Goal: Task Accomplishment & Management: Complete application form

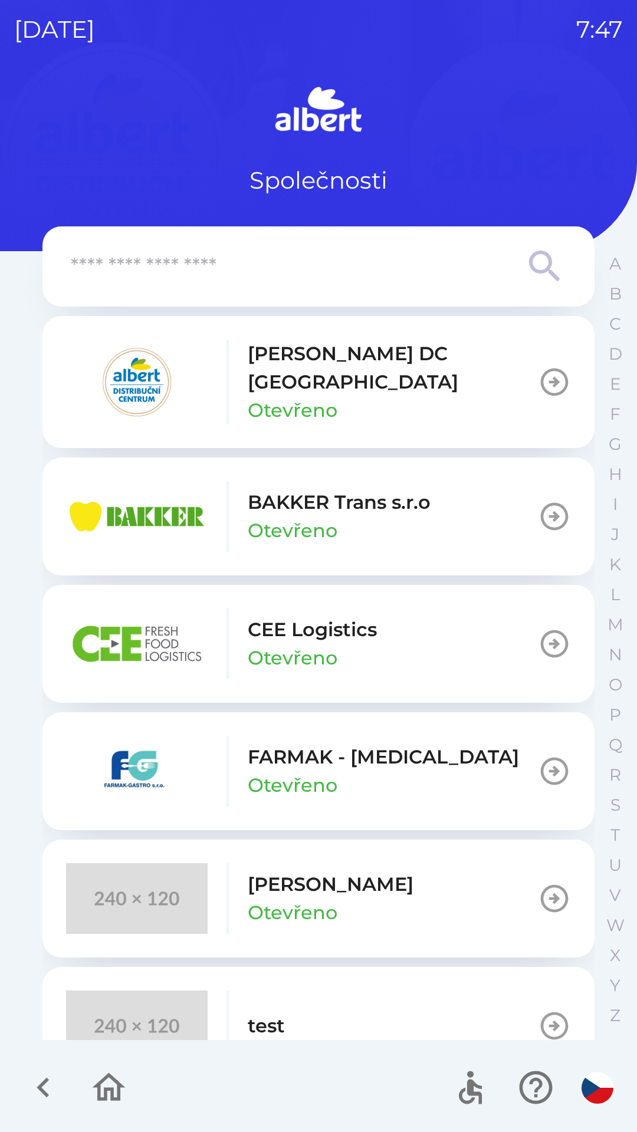
click at [541, 381] on icon "button" at bounding box center [554, 381] width 33 height 33
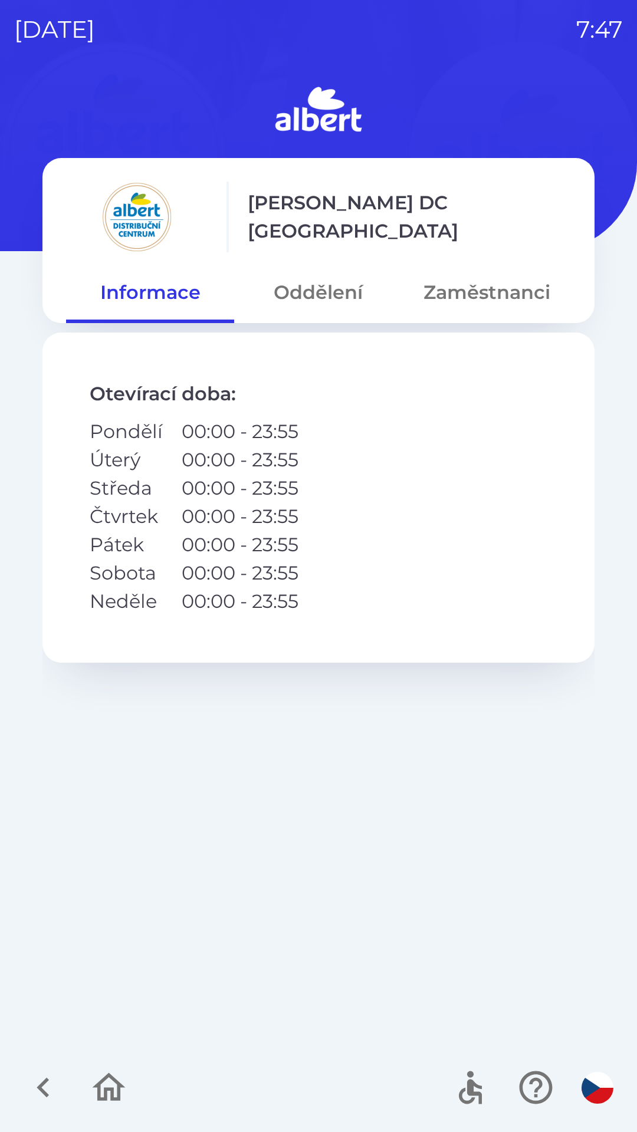
click at [488, 304] on button "Zaměstnanci" at bounding box center [487, 292] width 168 height 42
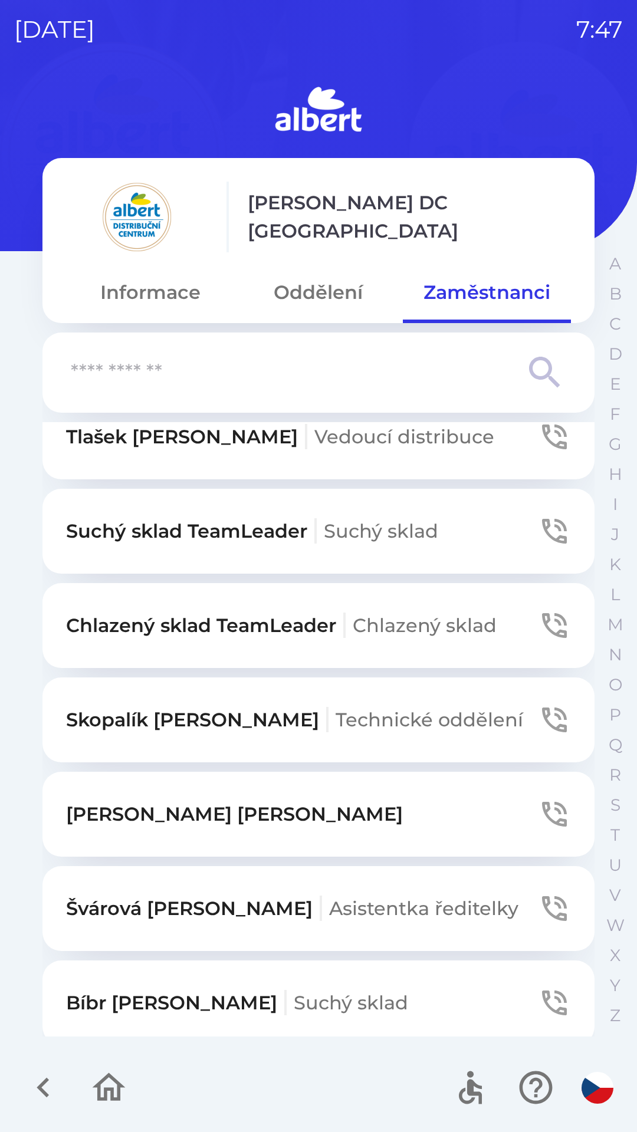
scroll to position [136, 0]
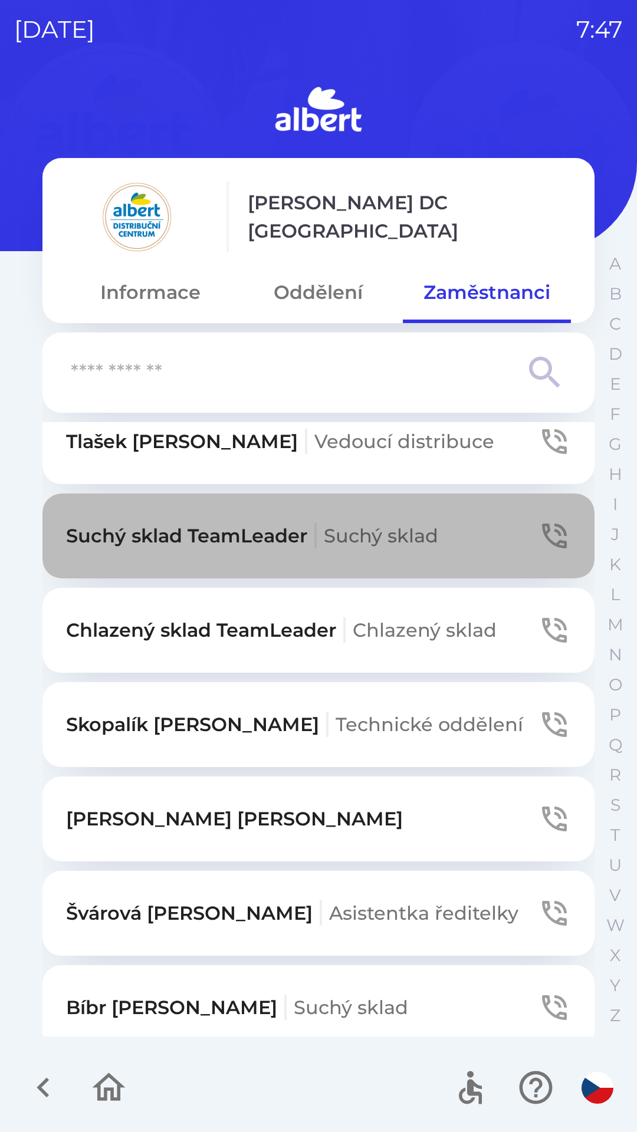
click at [542, 529] on icon "button" at bounding box center [554, 535] width 25 height 25
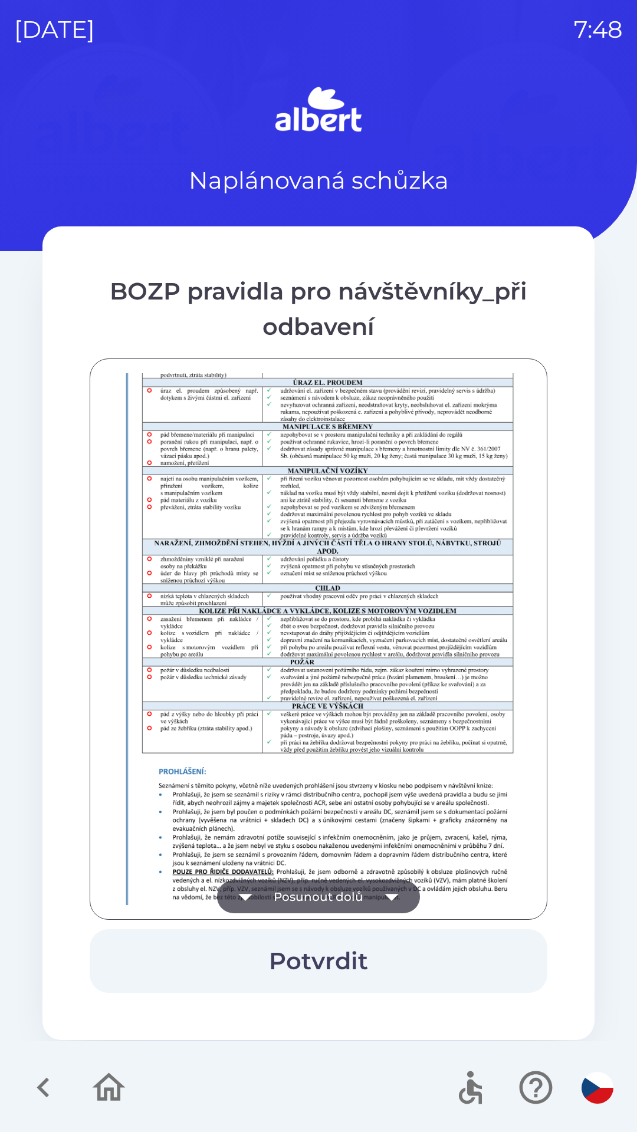
scroll to position [828, 0]
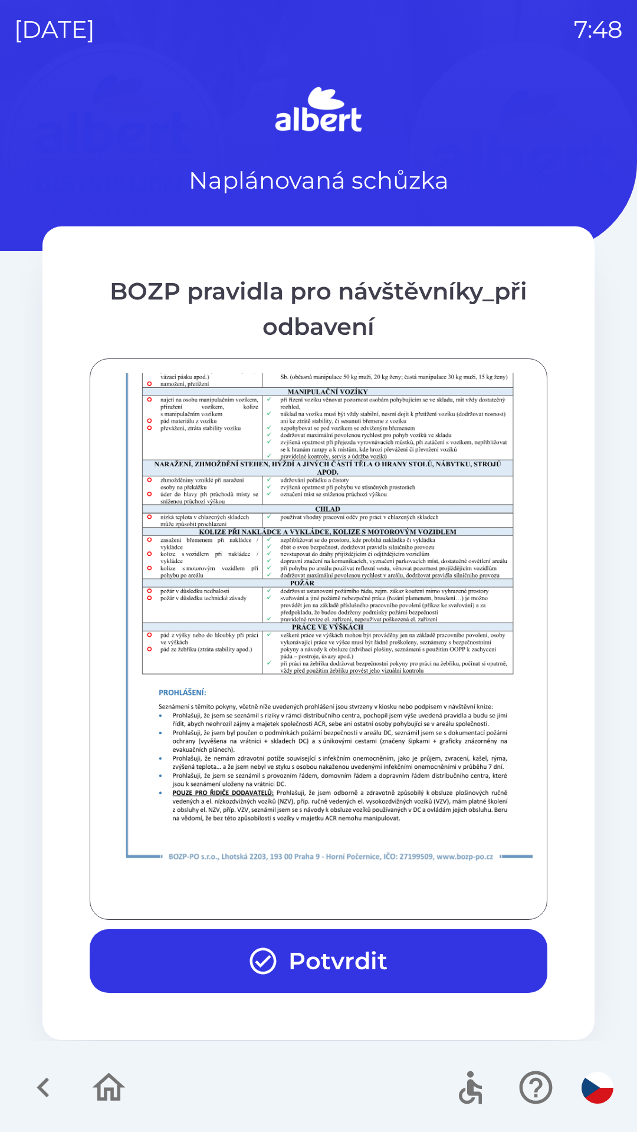
click at [347, 972] on button "Potvrdit" at bounding box center [318, 961] width 457 height 64
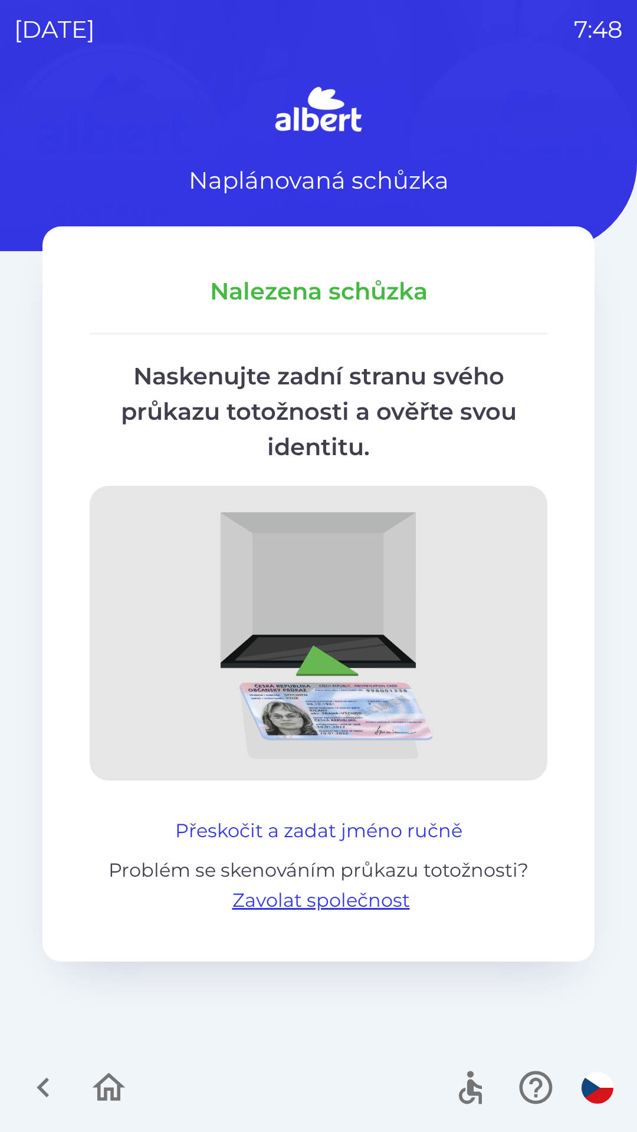
click at [295, 832] on button "Přeskočit a zadat jméno ručně" at bounding box center [318, 830] width 297 height 28
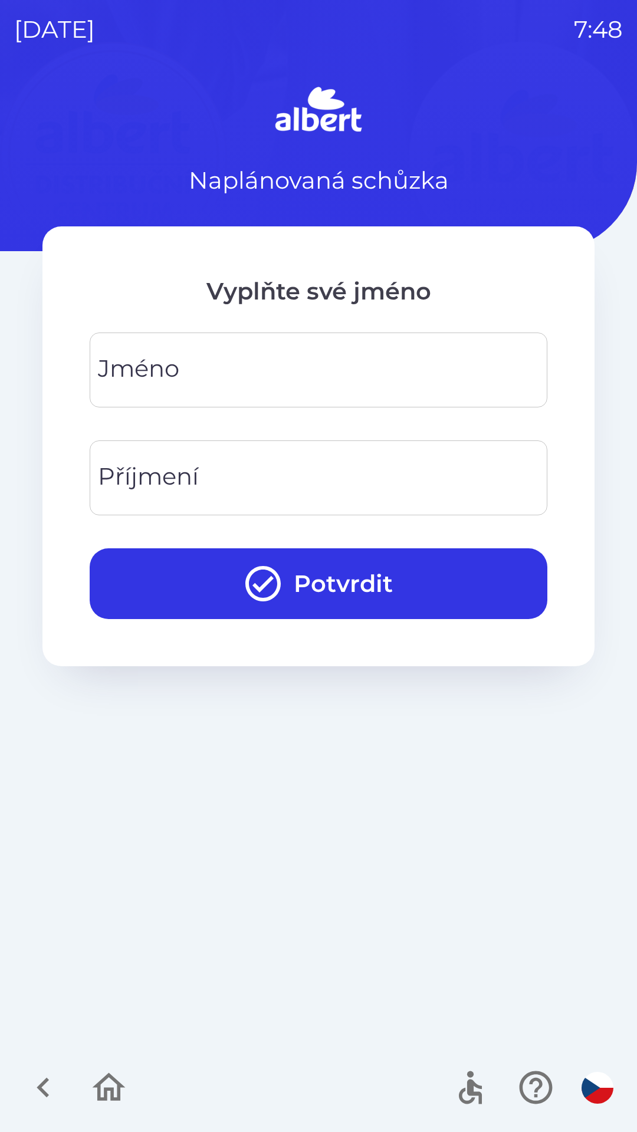
click at [253, 351] on input "Jméno" at bounding box center [318, 370] width 429 height 47
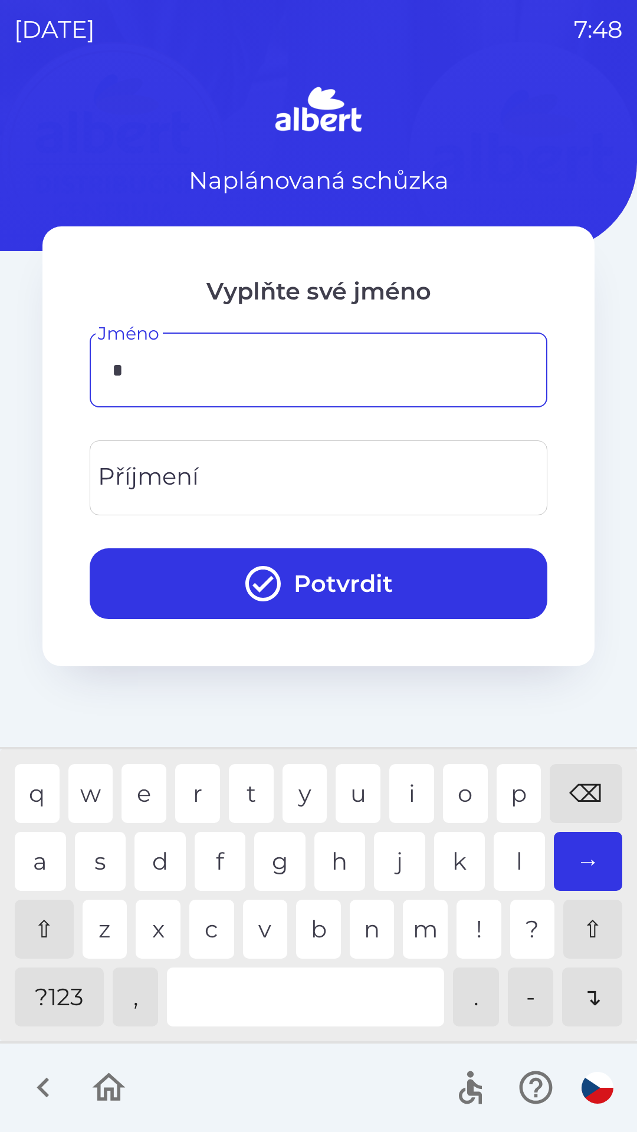
click at [111, 927] on div "z" at bounding box center [105, 929] width 45 height 59
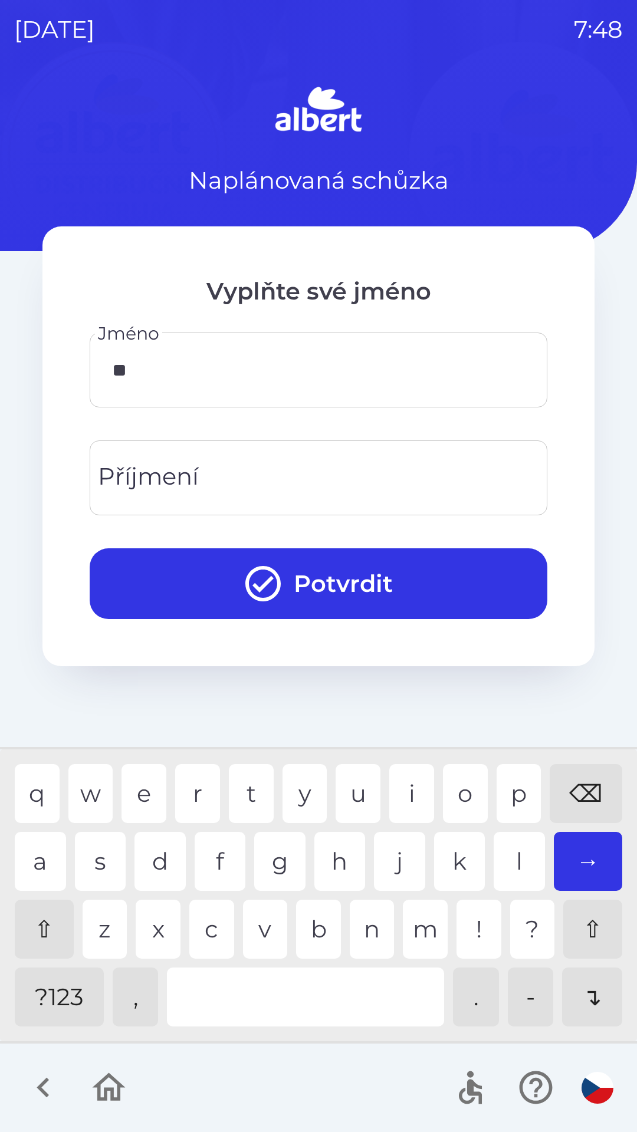
click at [367, 781] on div "u" at bounding box center [357, 793] width 45 height 59
type input "******"
click at [43, 854] on div "a" at bounding box center [40, 861] width 51 height 59
click at [235, 482] on input "Příjmení" at bounding box center [318, 478] width 429 height 47
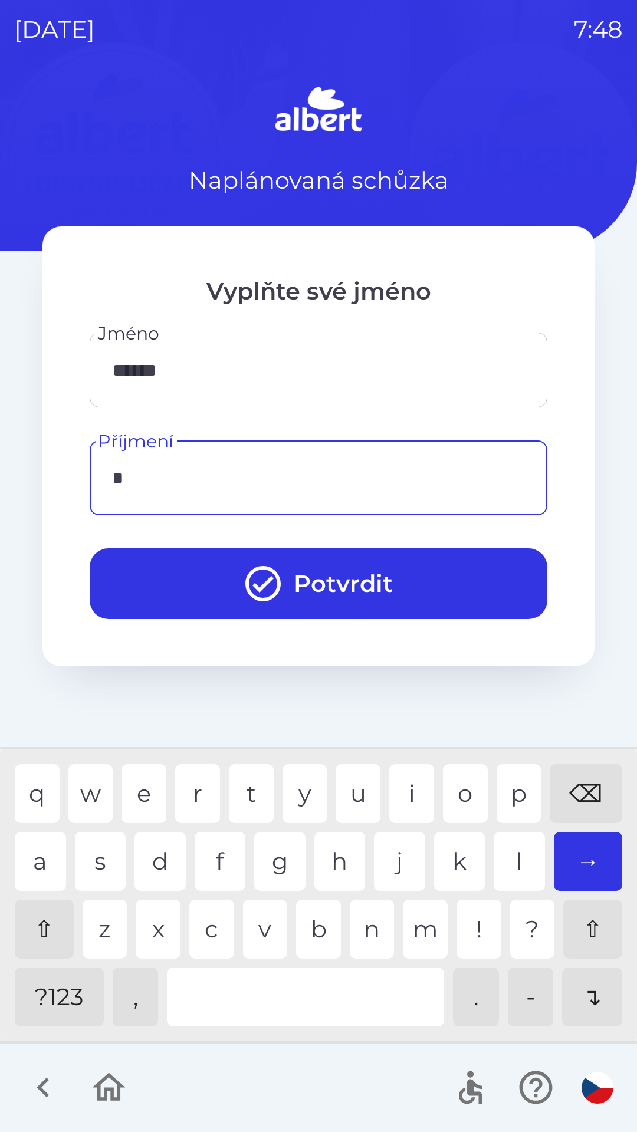
click at [103, 855] on div "s" at bounding box center [100, 861] width 51 height 59
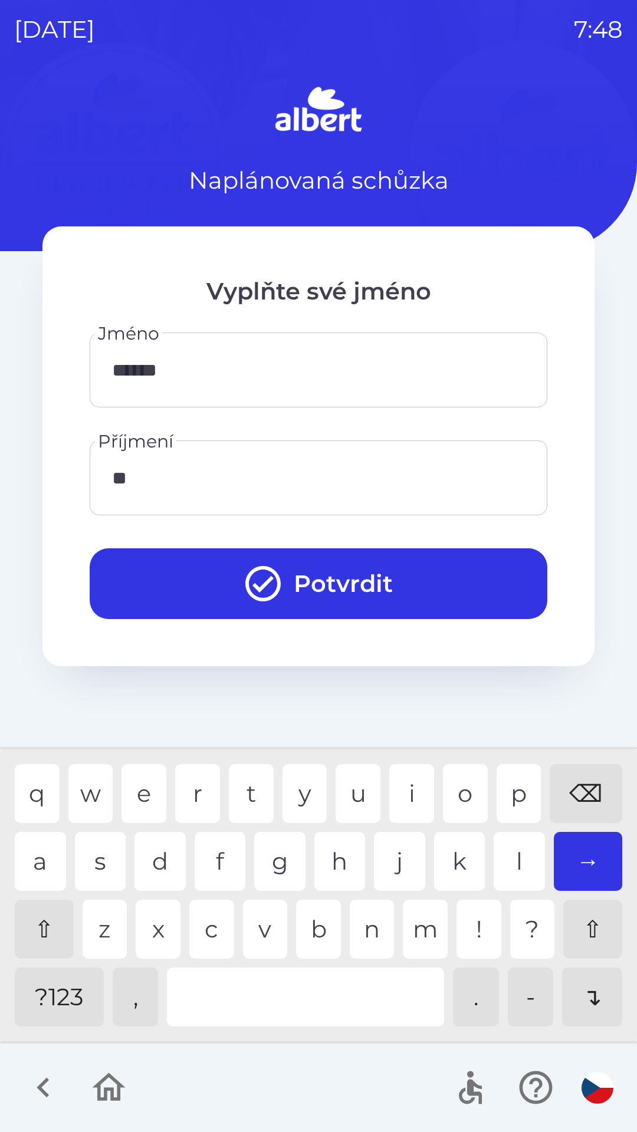
click at [512, 854] on div "l" at bounding box center [518, 861] width 51 height 59
click at [406, 792] on div "i" at bounding box center [411, 793] width 45 height 59
click at [420, 928] on div "m" at bounding box center [425, 929] width 45 height 59
click at [48, 852] on div "a" at bounding box center [40, 861] width 51 height 59
click at [406, 781] on div "i" at bounding box center [411, 793] width 45 height 59
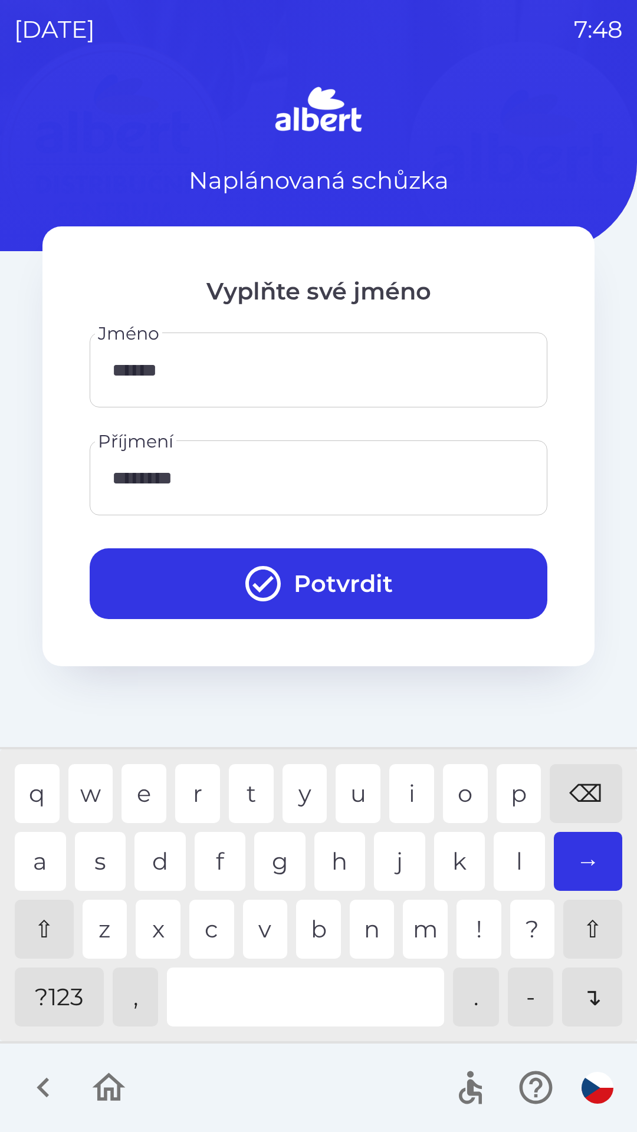
click at [452, 854] on div "k" at bounding box center [459, 861] width 51 height 59
click at [452, 781] on div "o" at bounding box center [465, 793] width 45 height 59
click at [271, 927] on div "v" at bounding box center [265, 929] width 45 height 59
type input "**********"
click at [337, 588] on button "Potvrdit" at bounding box center [318, 583] width 457 height 71
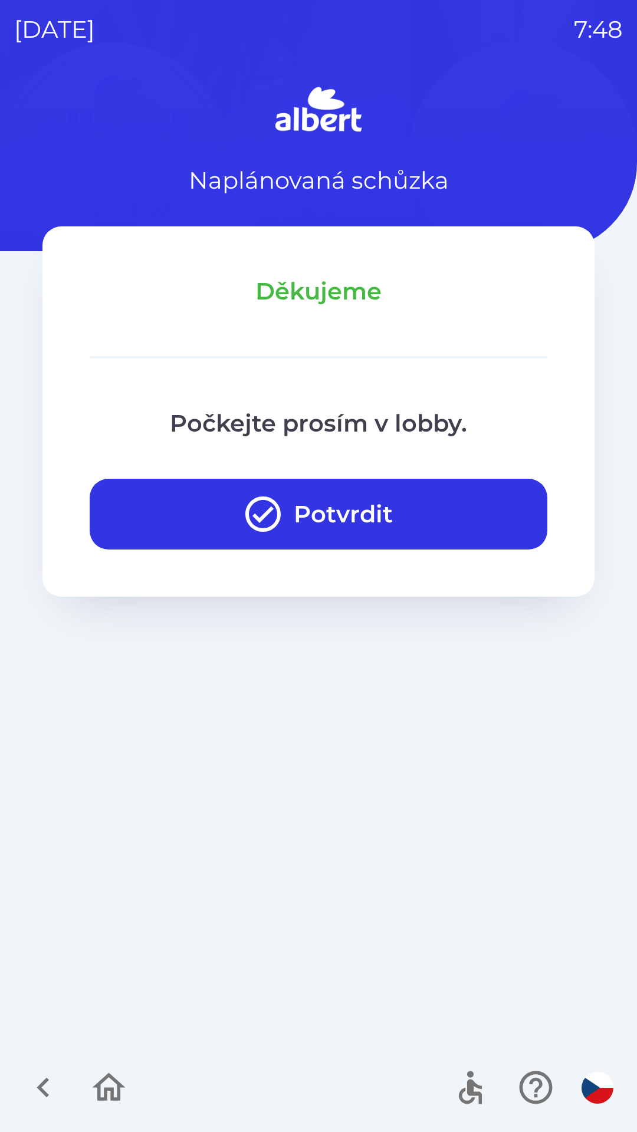
click at [396, 515] on button "Potvrdit" at bounding box center [318, 514] width 457 height 71
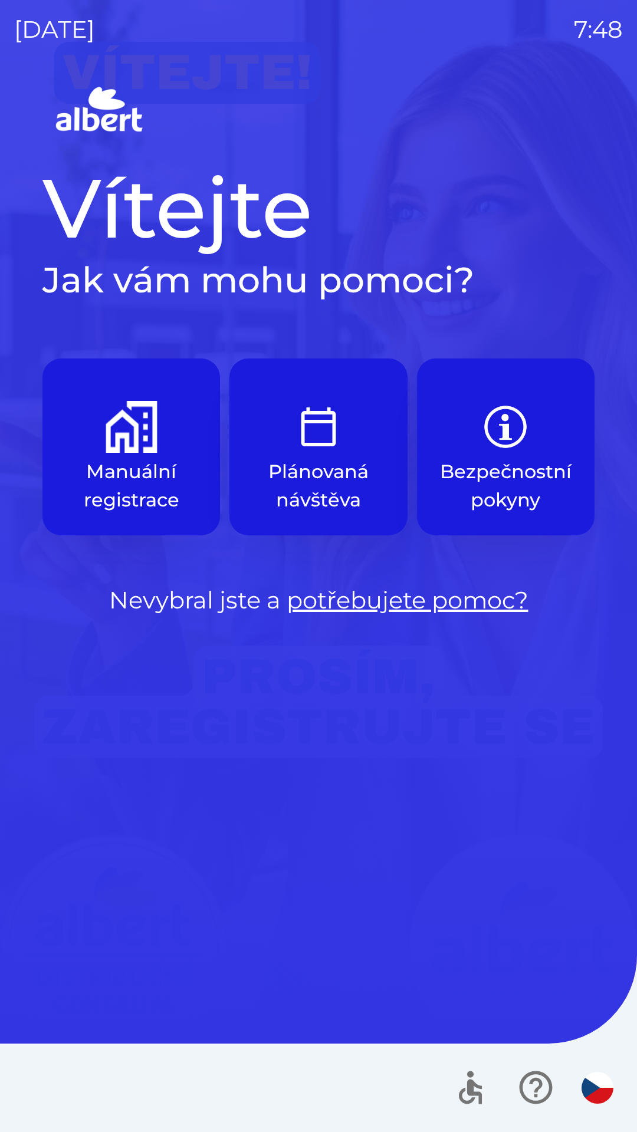
click at [143, 477] on p "Manuální registrace" at bounding box center [131, 485] width 121 height 57
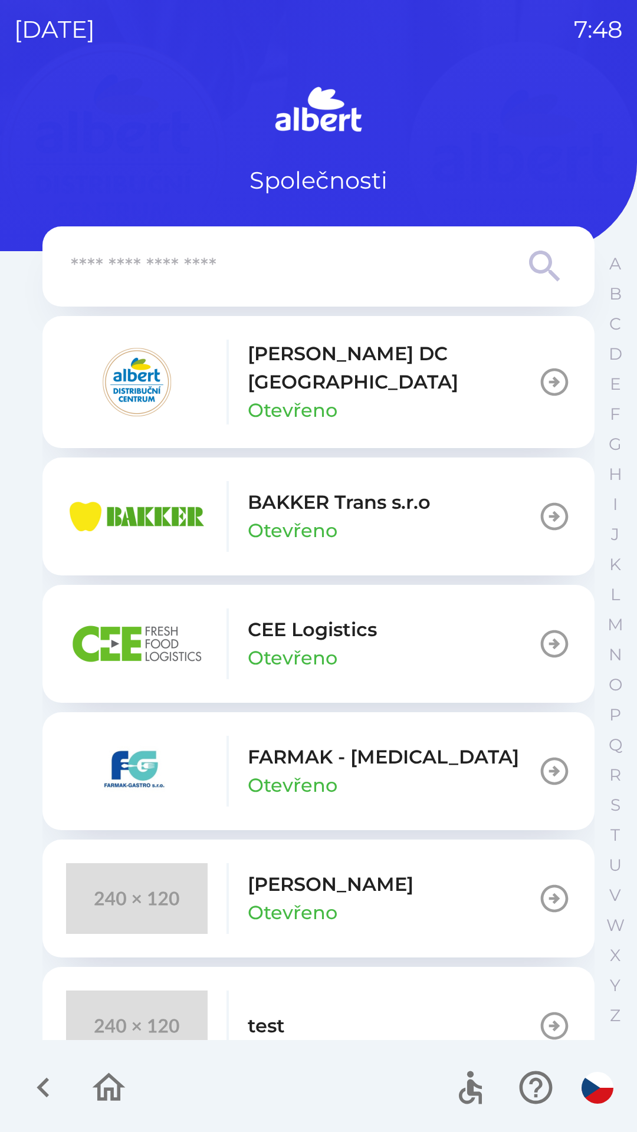
click at [541, 373] on icon "button" at bounding box center [554, 381] width 33 height 33
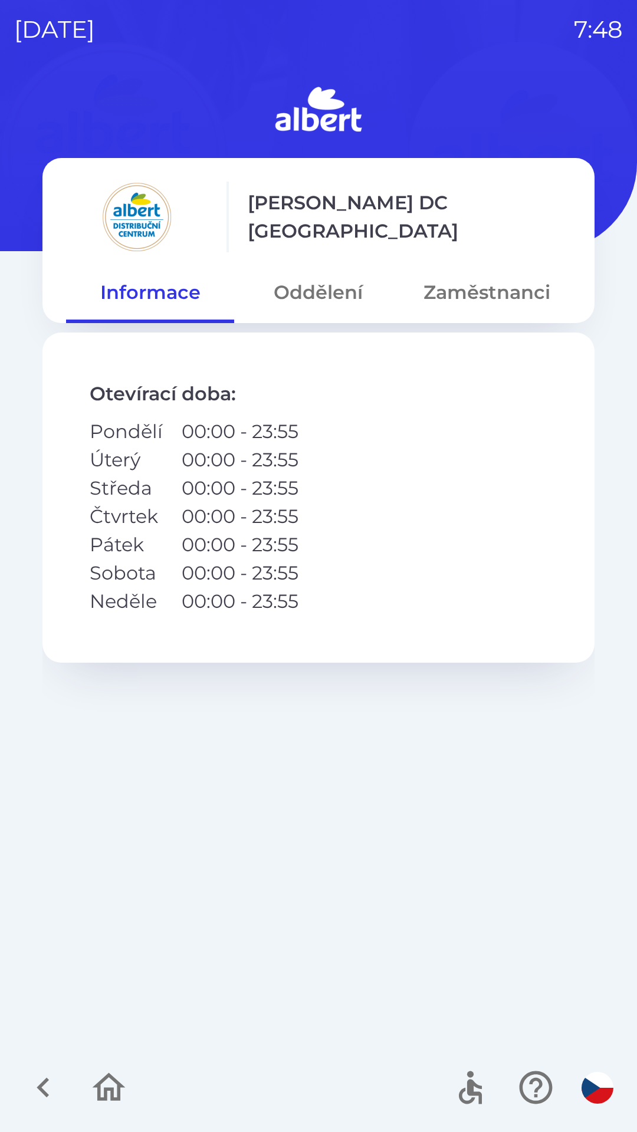
click at [469, 301] on button "Zaměstnanci" at bounding box center [487, 292] width 168 height 42
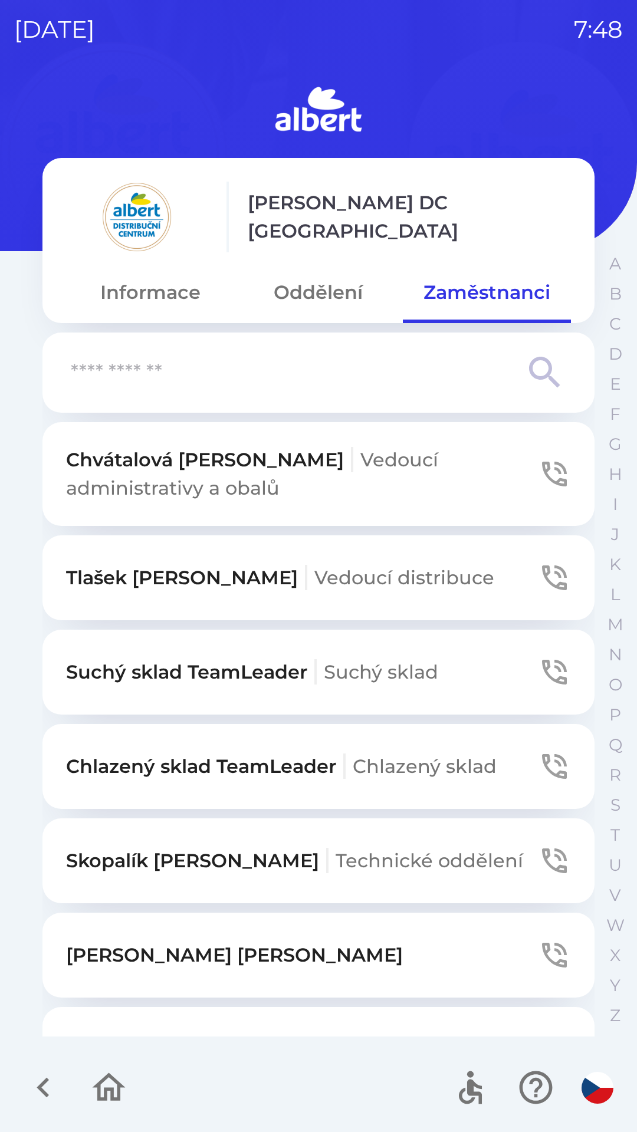
click at [547, 682] on icon "button" at bounding box center [554, 672] width 25 height 25
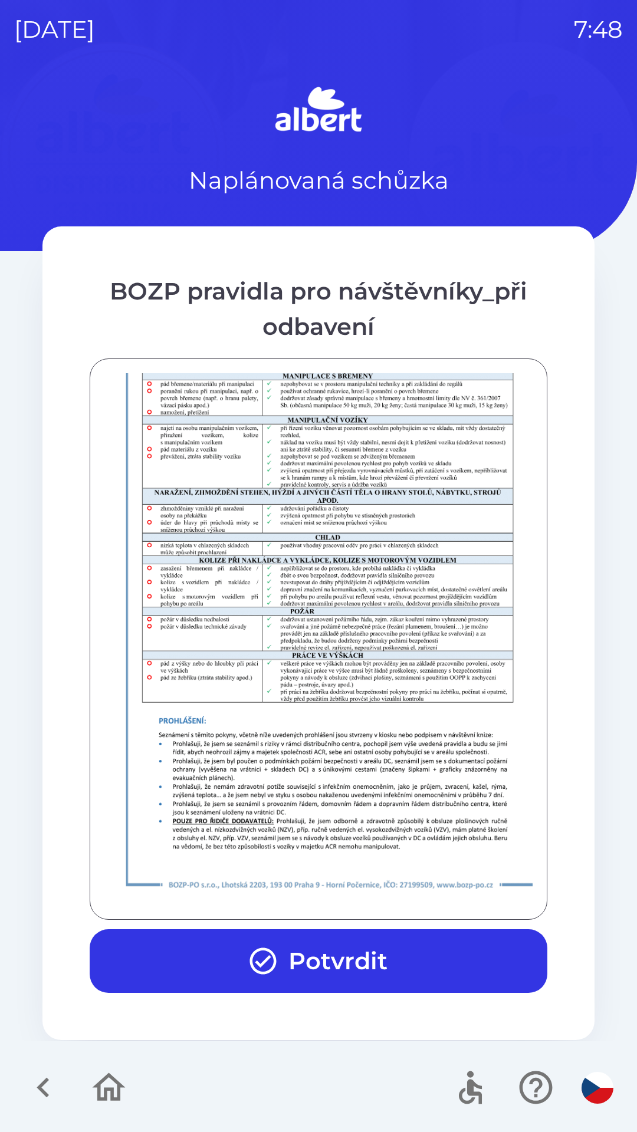
scroll to position [828, 0]
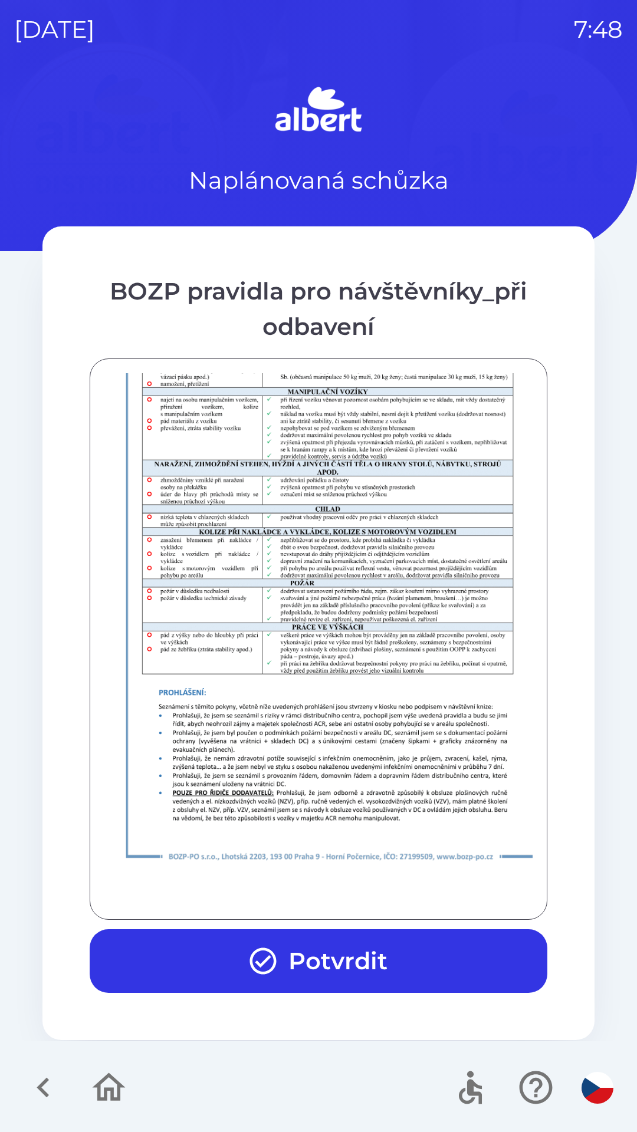
click at [324, 959] on button "Potvrdit" at bounding box center [318, 961] width 457 height 64
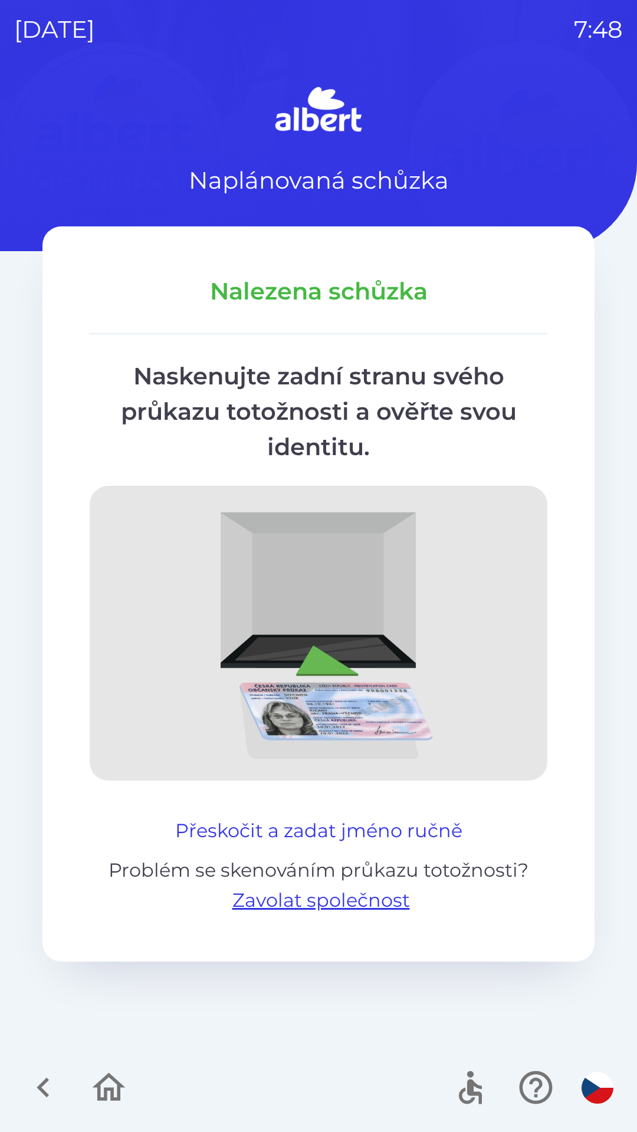
click at [264, 829] on button "Přeskočit a zadat jméno ručně" at bounding box center [318, 830] width 297 height 28
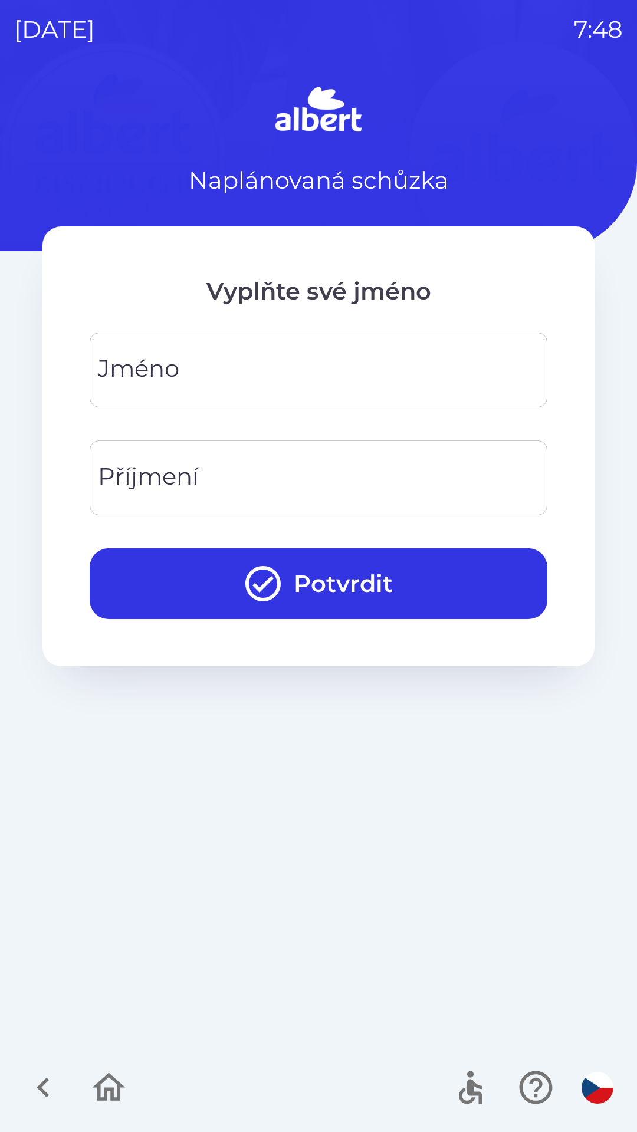
click at [343, 359] on input "Jméno" at bounding box center [318, 370] width 429 height 47
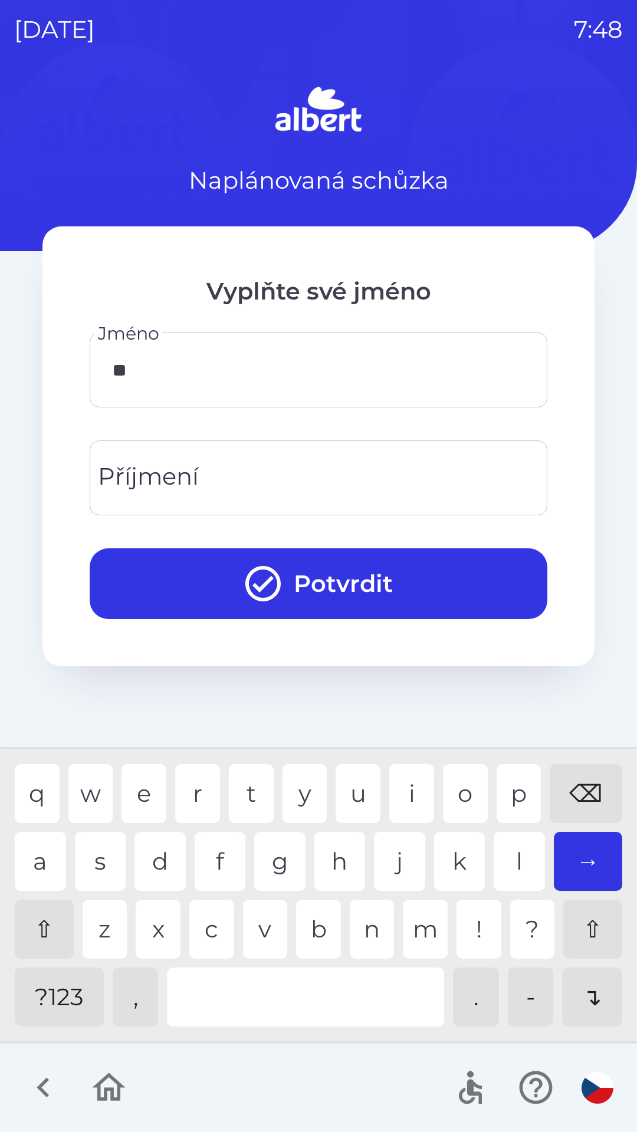
click at [133, 783] on div "e" at bounding box center [143, 793] width 45 height 59
click at [200, 791] on div "r" at bounding box center [197, 793] width 45 height 59
click at [456, 778] on div "o" at bounding box center [465, 793] width 45 height 59
click at [366, 928] on div "n" at bounding box center [372, 929] width 45 height 59
click at [416, 779] on div "i" at bounding box center [411, 793] width 45 height 59
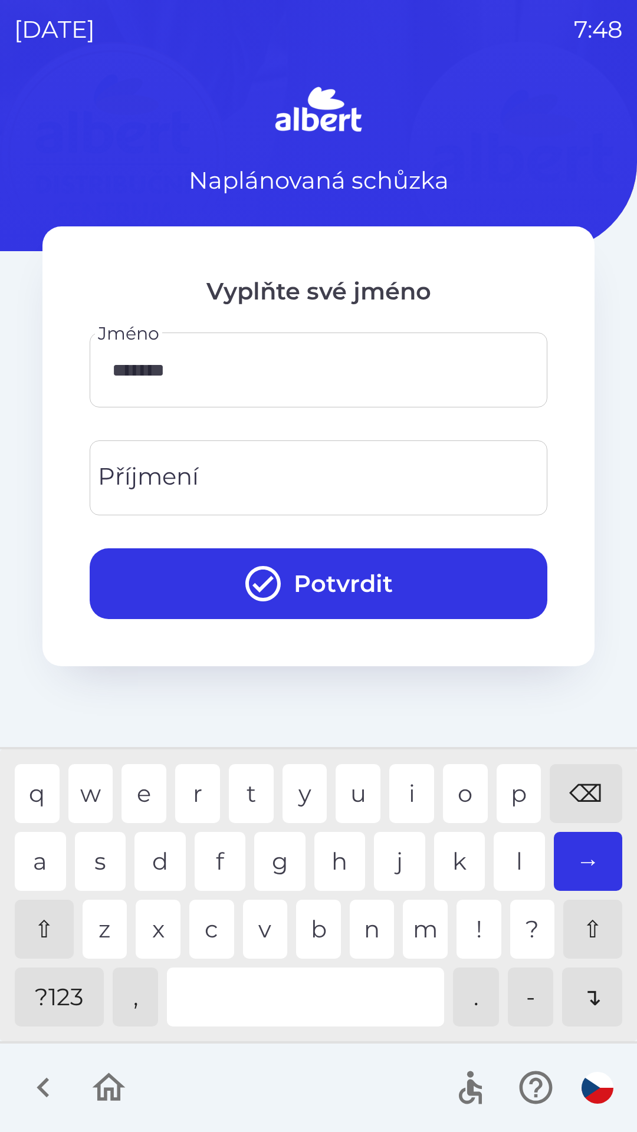
click at [453, 862] on div "k" at bounding box center [459, 861] width 51 height 59
type input "********"
click at [35, 850] on div "a" at bounding box center [40, 861] width 51 height 59
click at [277, 482] on input "Příjmení" at bounding box center [318, 478] width 429 height 47
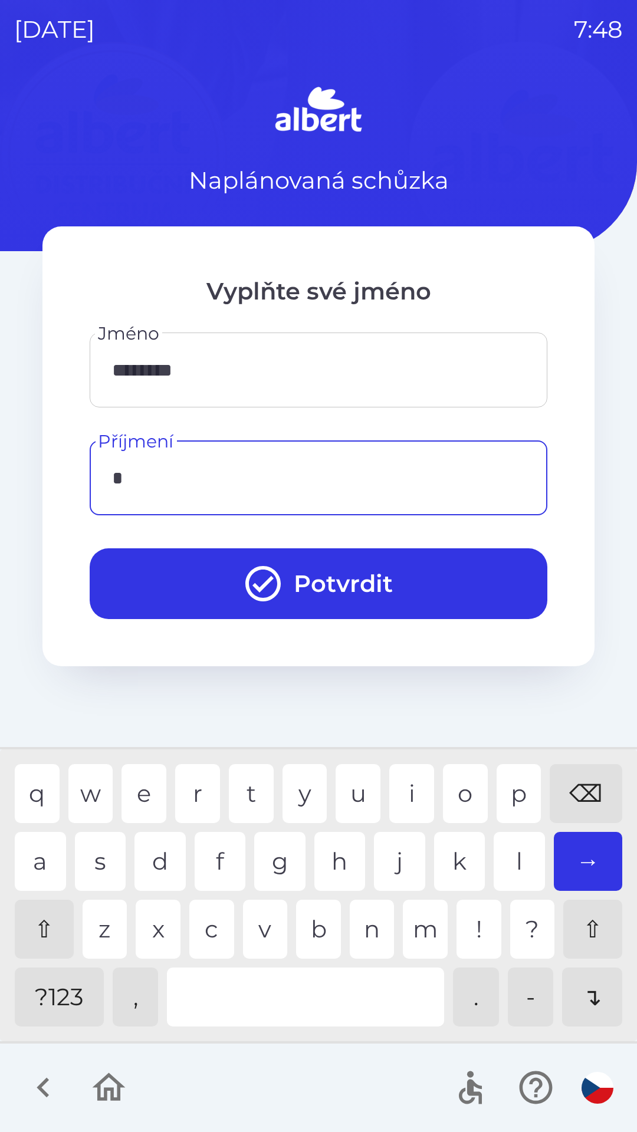
click at [450, 863] on div "k" at bounding box center [459, 861] width 51 height 59
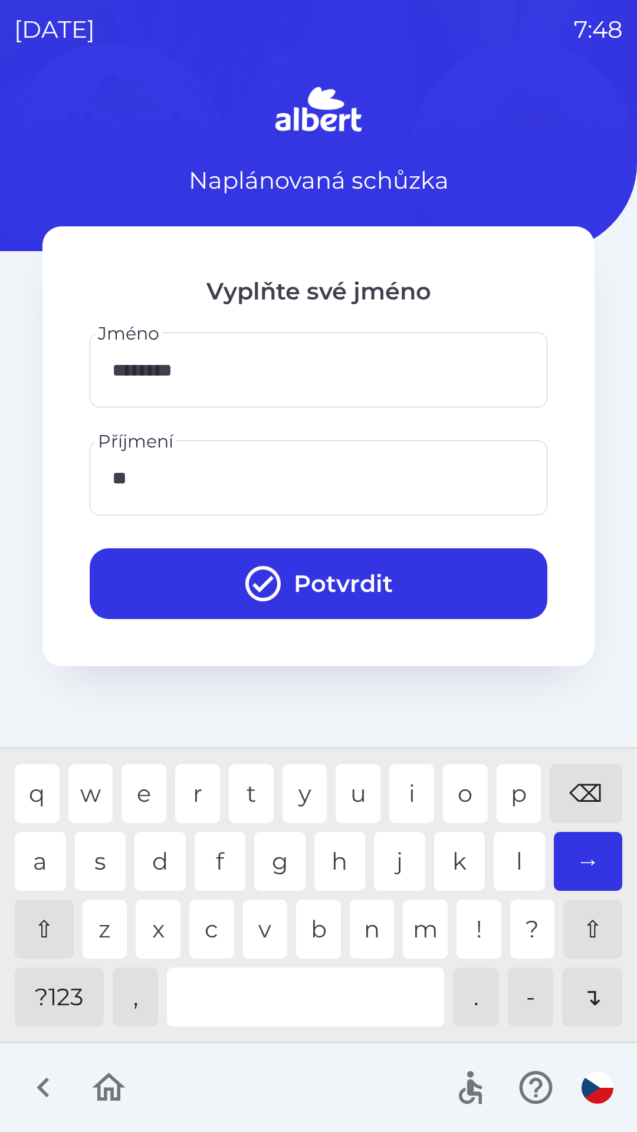
click at [451, 793] on div "o" at bounding box center [465, 793] width 45 height 59
click at [193, 779] on div "r" at bounding box center [197, 793] width 45 height 59
click at [262, 930] on div "v" at bounding box center [265, 929] width 45 height 59
type input "*********"
click at [337, 556] on button "Potvrdit" at bounding box center [318, 583] width 457 height 71
